Goal: Navigation & Orientation: Understand site structure

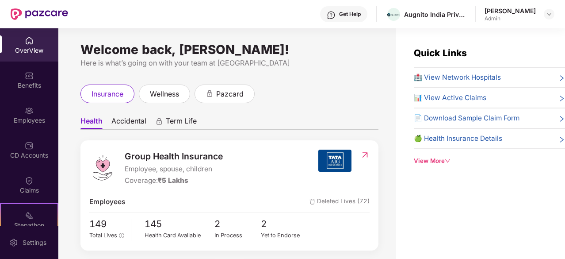
click at [31, 57] on div "OverView" at bounding box center [29, 44] width 58 height 33
click at [34, 80] on div "Benefits" at bounding box center [29, 79] width 58 height 33
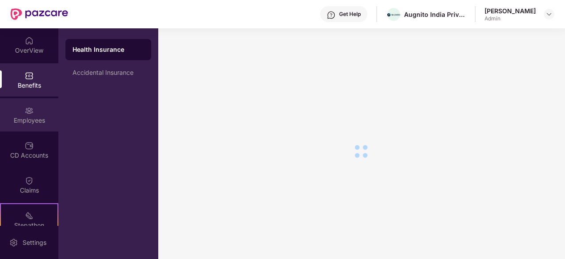
click at [36, 118] on div "Employees" at bounding box center [29, 120] width 58 height 9
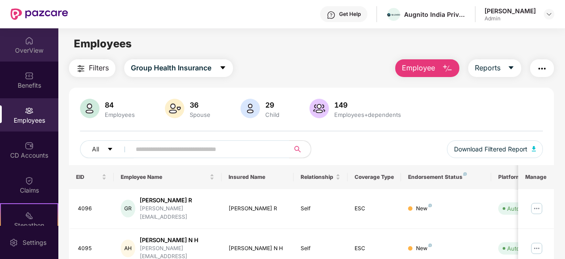
click at [38, 56] on div "OverView" at bounding box center [29, 44] width 58 height 33
